Goal: Information Seeking & Learning: Find specific fact

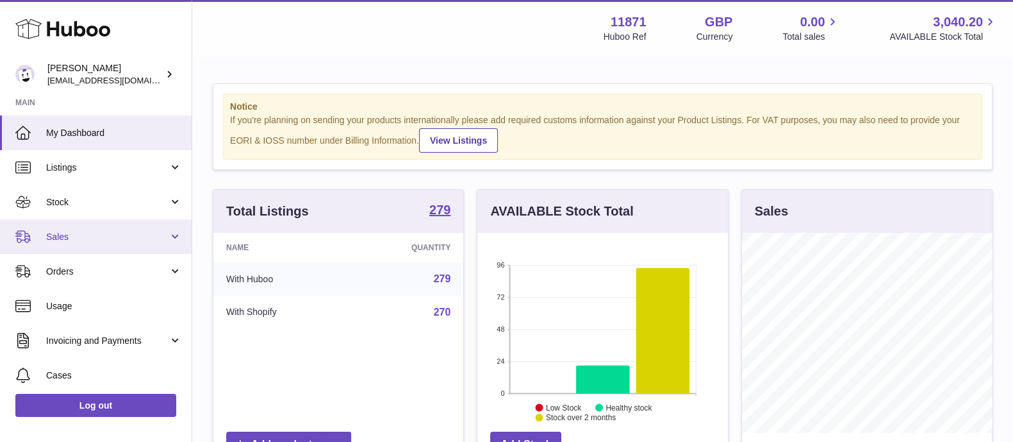
click at [73, 242] on link "Sales" at bounding box center [96, 236] width 192 height 35
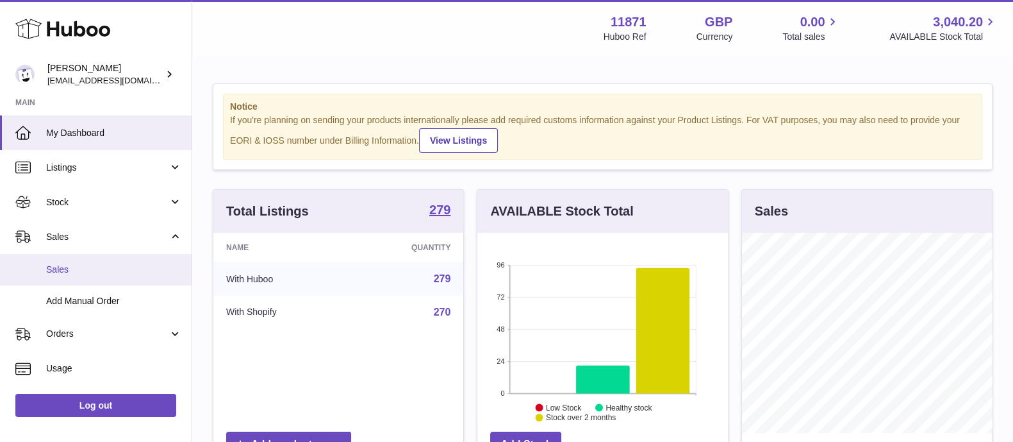
click at [56, 270] on span "Sales" at bounding box center [114, 269] width 136 height 12
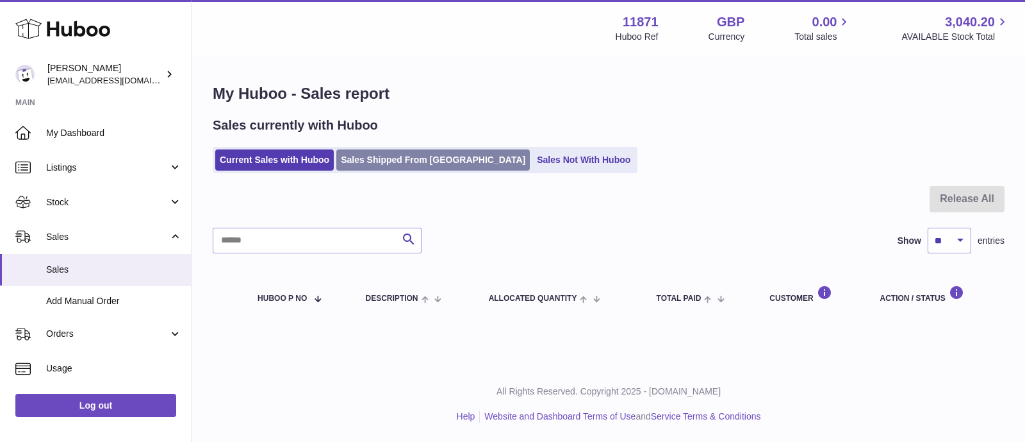
click at [370, 157] on link "Sales Shipped From [GEOGRAPHIC_DATA]" at bounding box center [433, 159] width 194 height 21
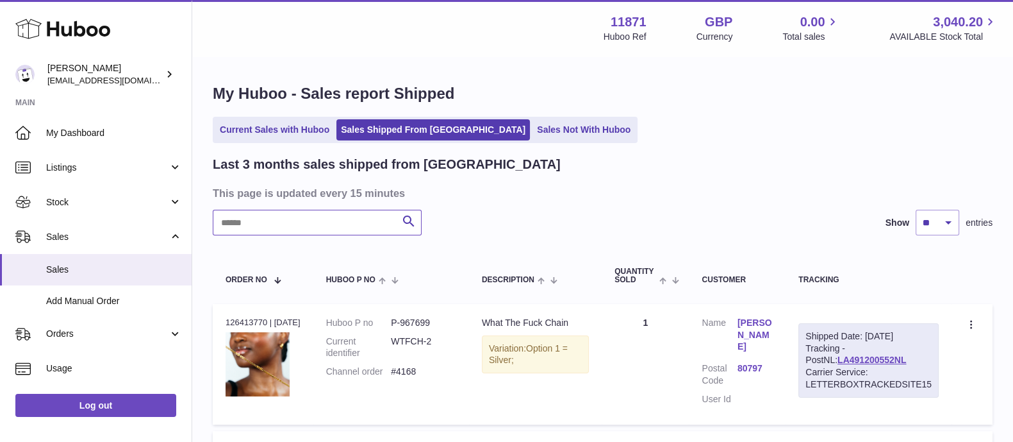
click at [256, 222] on input "text" at bounding box center [317, 223] width 209 height 26
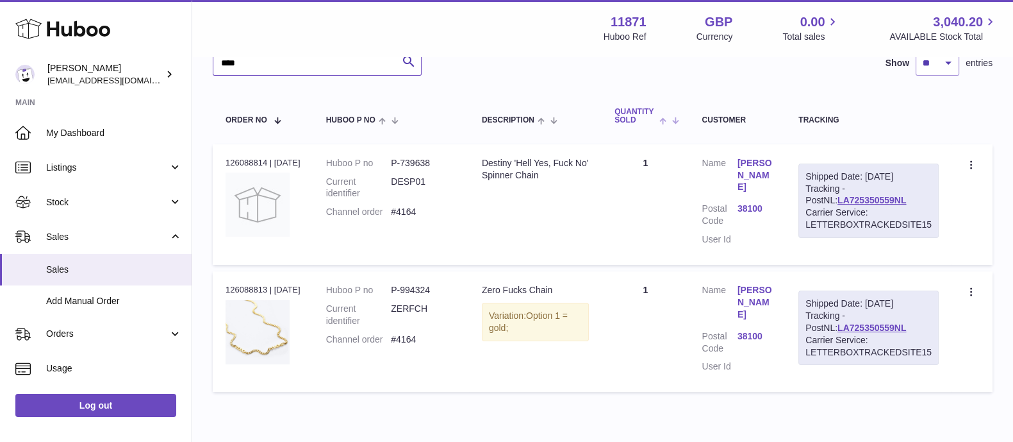
scroll to position [166, 0]
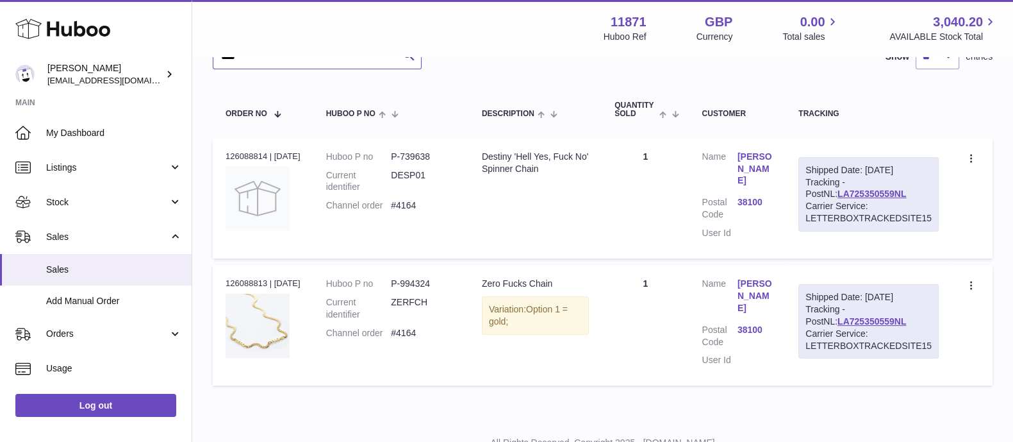
type input "****"
drag, startPoint x: 406, startPoint y: 283, endPoint x: 440, endPoint y: 286, distance: 34.1
click at [440, 286] on dd "P-994324" at bounding box center [423, 283] width 65 height 12
copy dd "994324"
drag, startPoint x: 487, startPoint y: 290, endPoint x: 530, endPoint y: 288, distance: 43.0
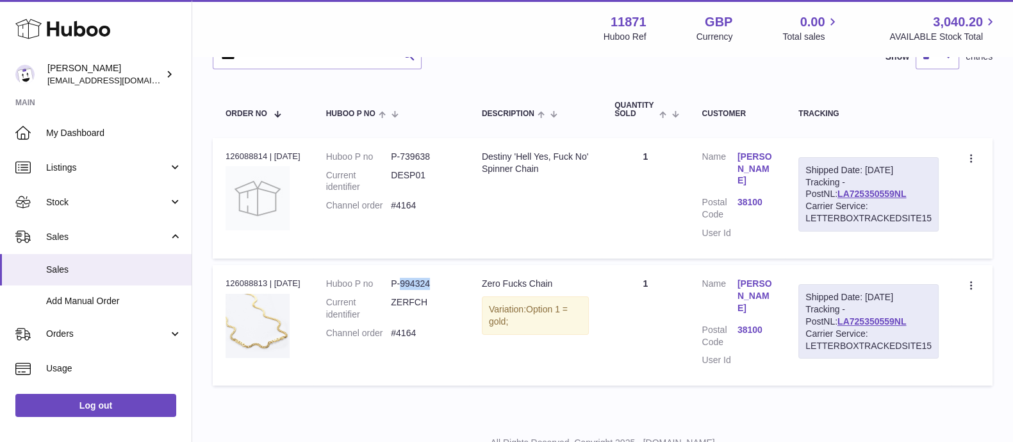
click at [530, 288] on div "Zero Fucks Chain" at bounding box center [535, 283] width 107 height 12
copy div "Zero Fuck"
